Goal: Book appointment/travel/reservation

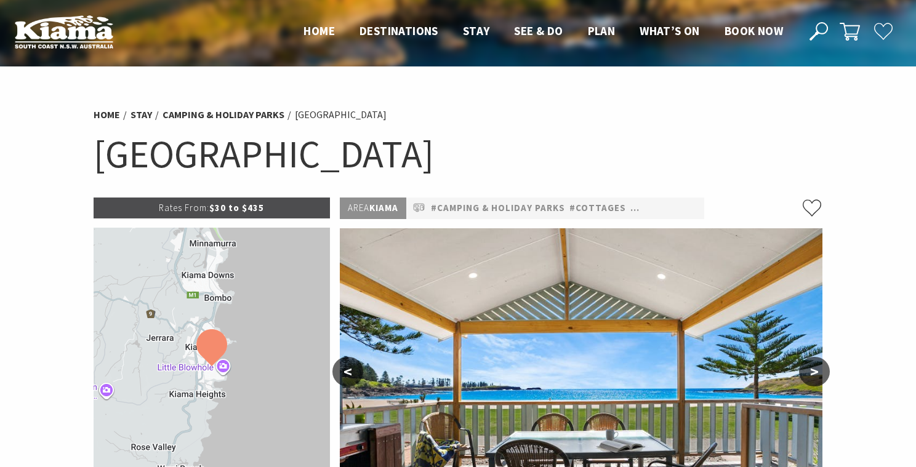
select select "3"
select select "2"
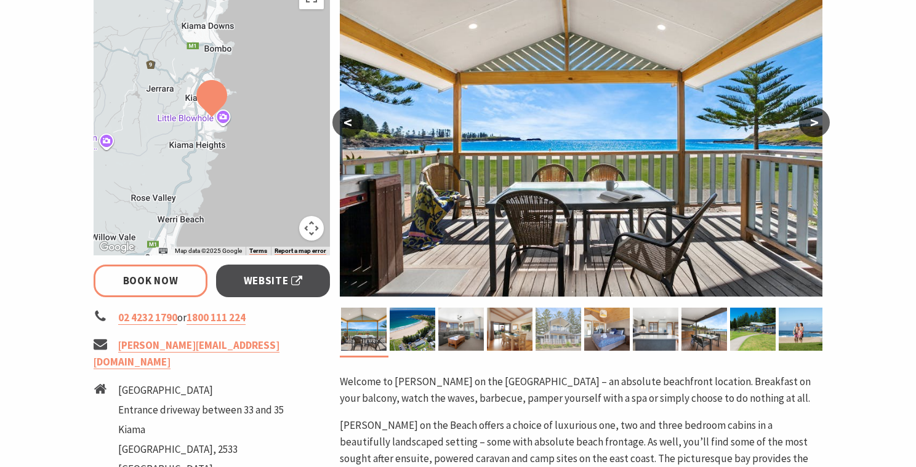
scroll to position [265, 0]
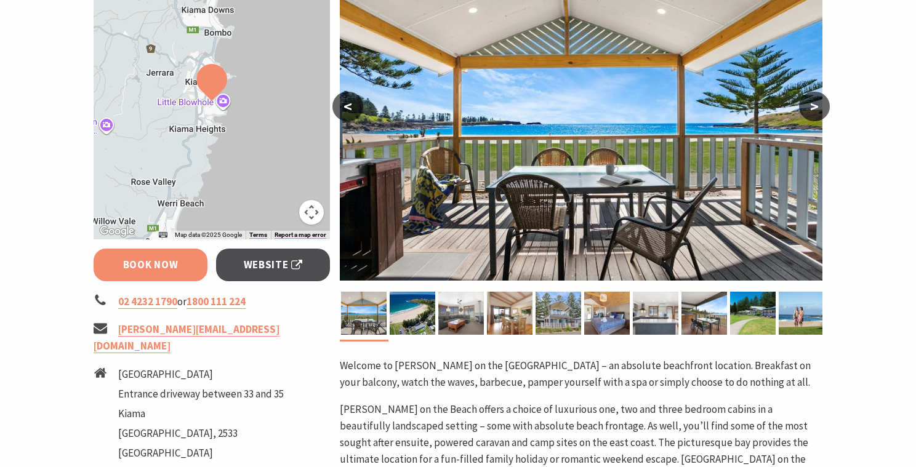
click at [173, 271] on link "Book Now" at bounding box center [151, 265] width 114 height 33
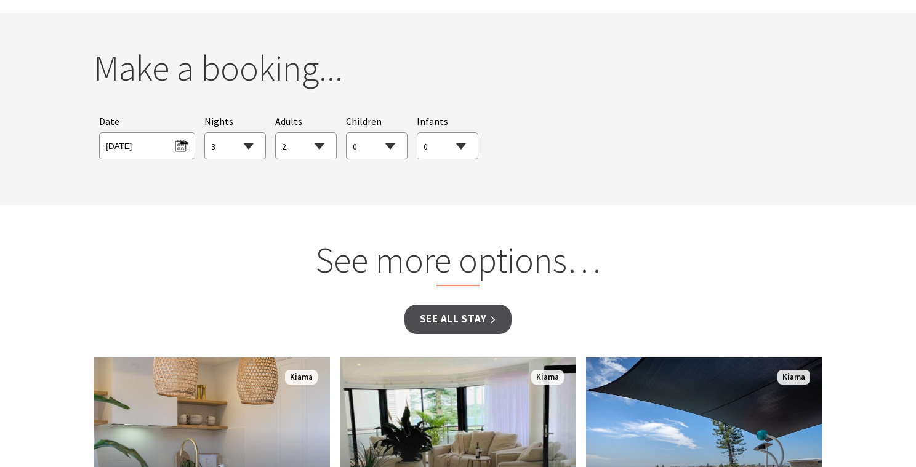
scroll to position [1122, 0]
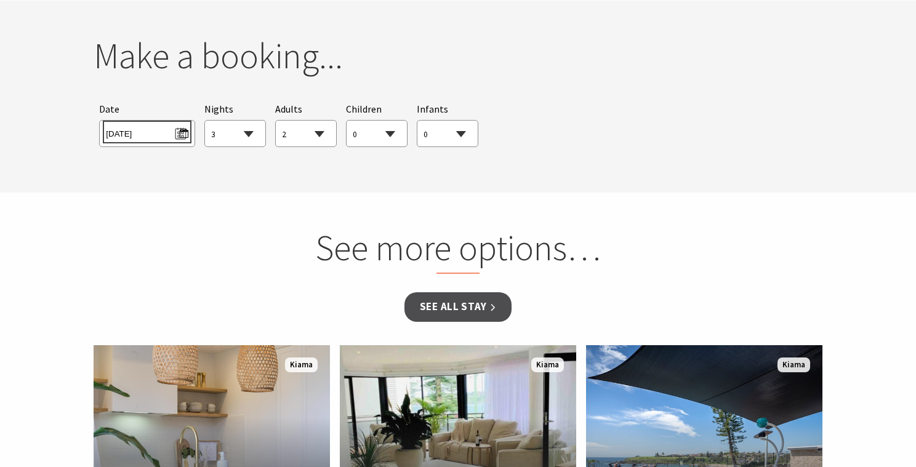
click at [177, 132] on span "Mon 15/09/2025" at bounding box center [147, 132] width 82 height 17
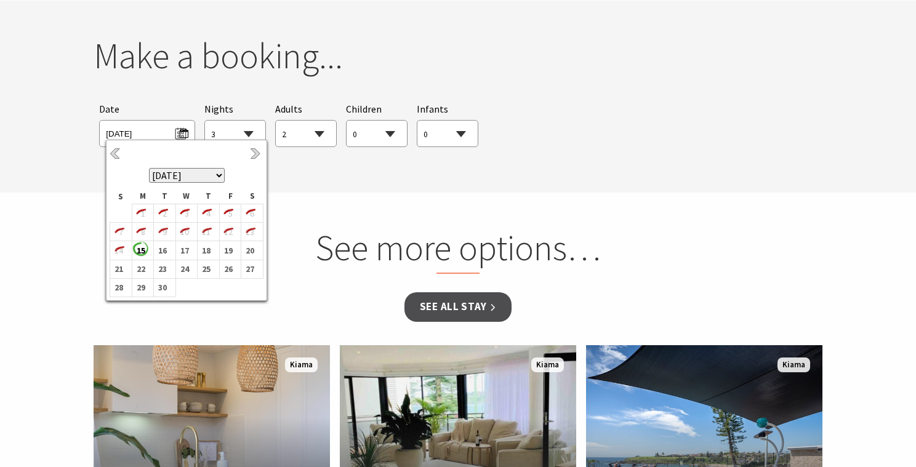
click at [220, 173] on select "September 2025 October 2025 November 2025 December 2025 January 2026 February 2…" at bounding box center [187, 175] width 76 height 15
click at [249, 216] on b "4" at bounding box center [249, 214] width 16 height 16
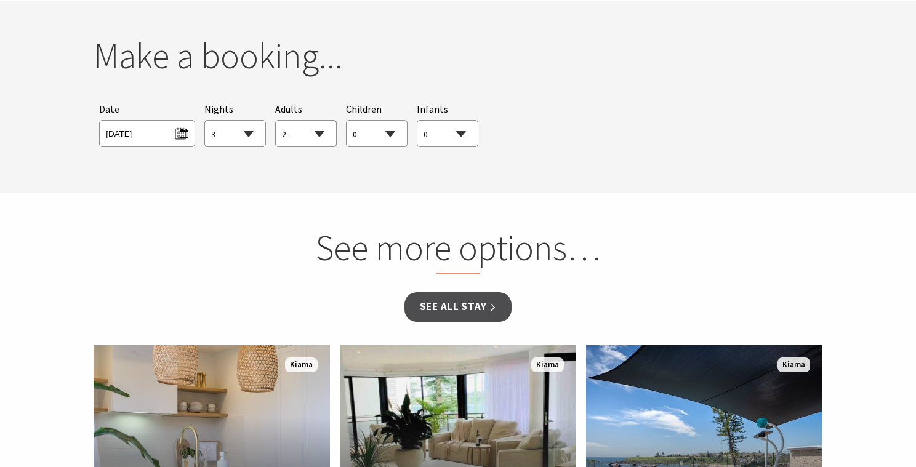
click at [250, 134] on select "1 2 3 4 5 6 7 8 9 10 11 12 13 14 15 16 17 18 19 20 21 22 23 24 25 26 27 28 29 30" at bounding box center [235, 134] width 60 height 27
select select "2"
click at [205, 121] on select "1 2 3 4 5 6 7 8 9 10 11 12 13 14 15 16 17 18 19 20 21 22 23 24 25 26 27 28 29 30" at bounding box center [235, 134] width 60 height 27
click at [389, 137] on select "0 1 2 3 4 5 6 7 8 9 10 11 12 13 14 15 16 17 18 19 20 21 22 23 24 25 26 27 28 29…" at bounding box center [376, 134] width 60 height 27
select select "1"
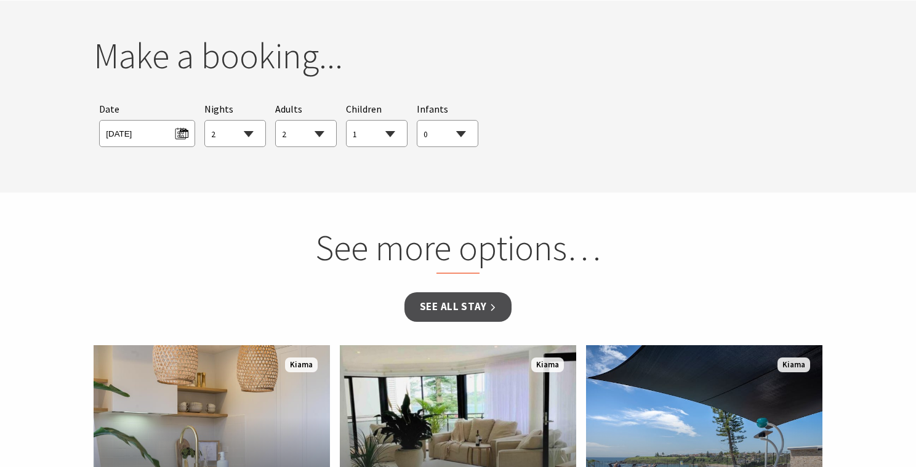
click at [346, 121] on select "0 1 2 3 4 5 6 7 8 9 10 11 12 13 14 15 16 17 18 19 20 21 22 23 24 25 26 27 28 29…" at bounding box center [376, 134] width 60 height 27
click at [551, 167] on section "You currently don't have any items in your cart Make a booking... Searching for…" at bounding box center [458, 97] width 916 height 192
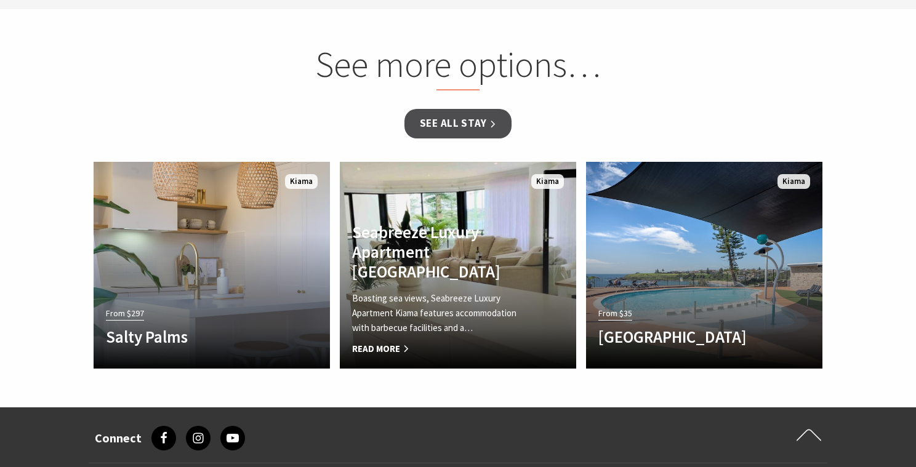
scroll to position [1304, 0]
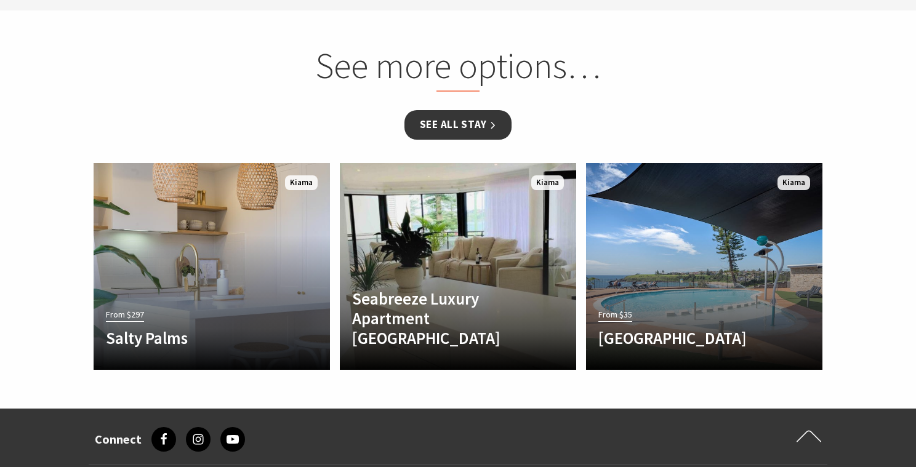
click at [485, 126] on link "See all Stay" at bounding box center [457, 124] width 107 height 29
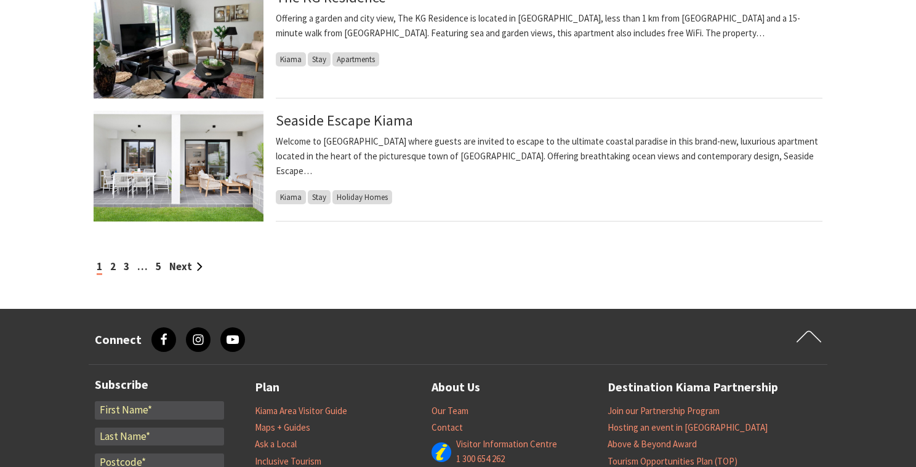
scroll to position [1371, 0]
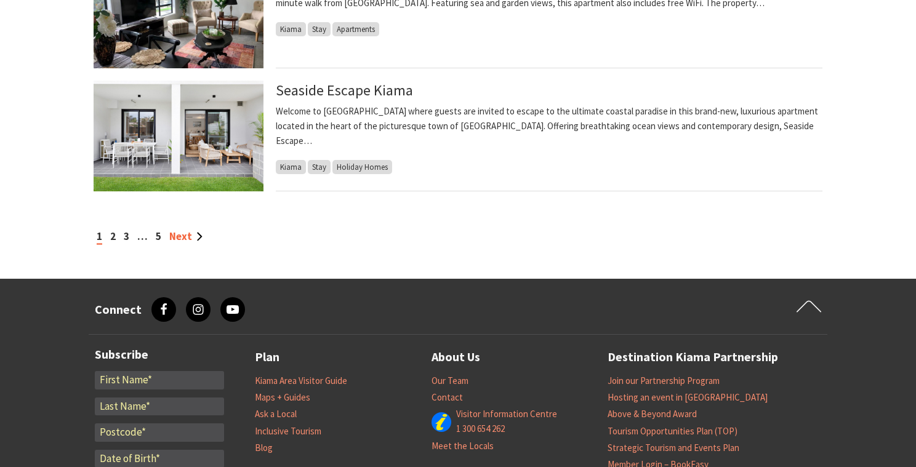
click at [194, 240] on link "Next" at bounding box center [185, 237] width 33 height 14
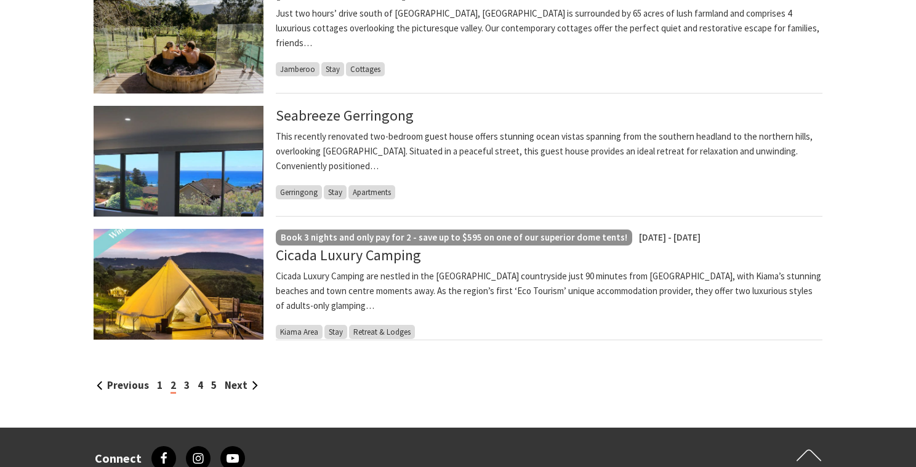
scroll to position [1223, 0]
click at [230, 385] on link "Next" at bounding box center [241, 385] width 33 height 14
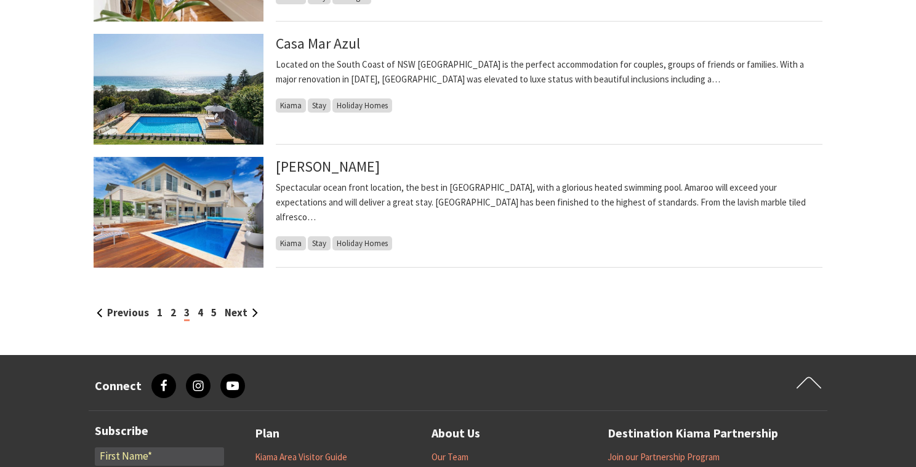
scroll to position [1296, 0]
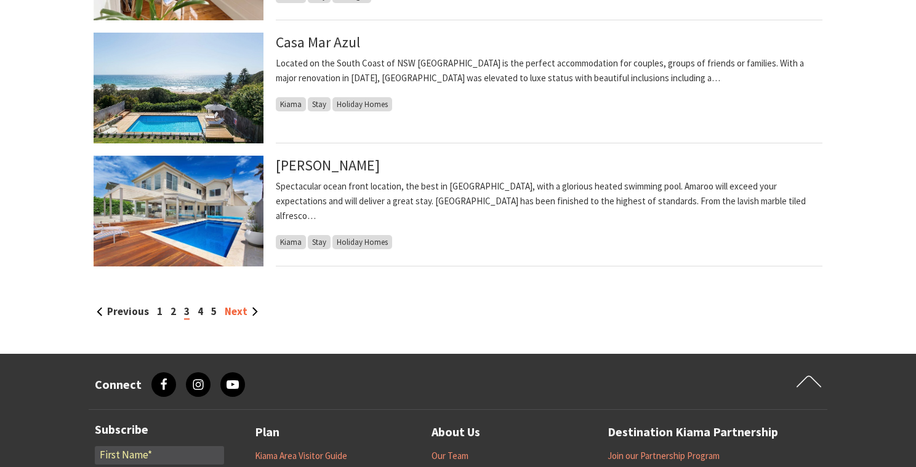
click at [238, 316] on link "Next" at bounding box center [241, 312] width 33 height 14
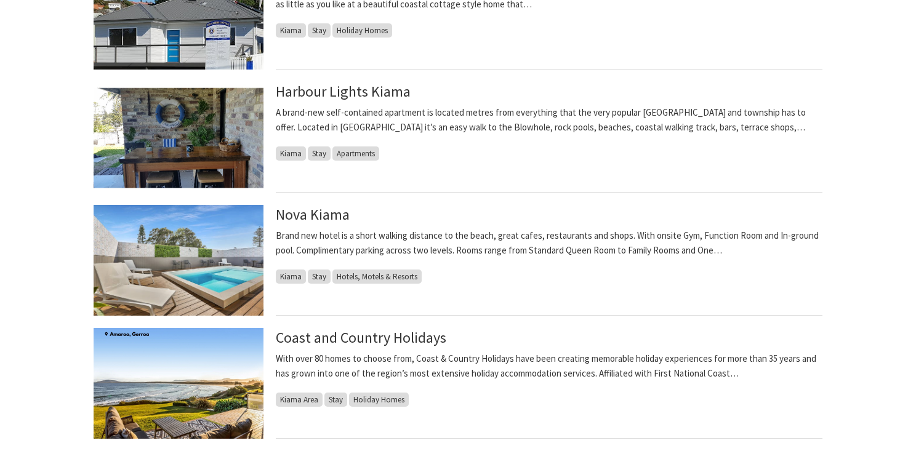
scroll to position [1241, 0]
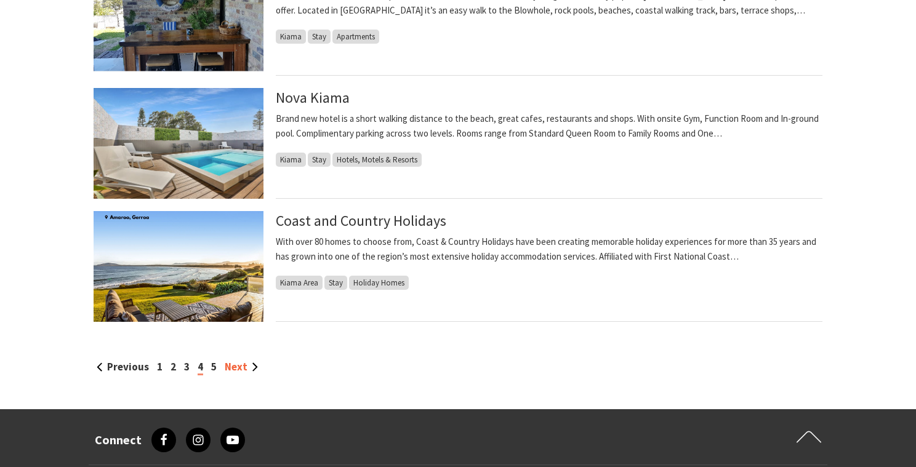
click at [243, 372] on link "Next" at bounding box center [241, 367] width 33 height 14
